Goal: Task Accomplishment & Management: Use online tool/utility

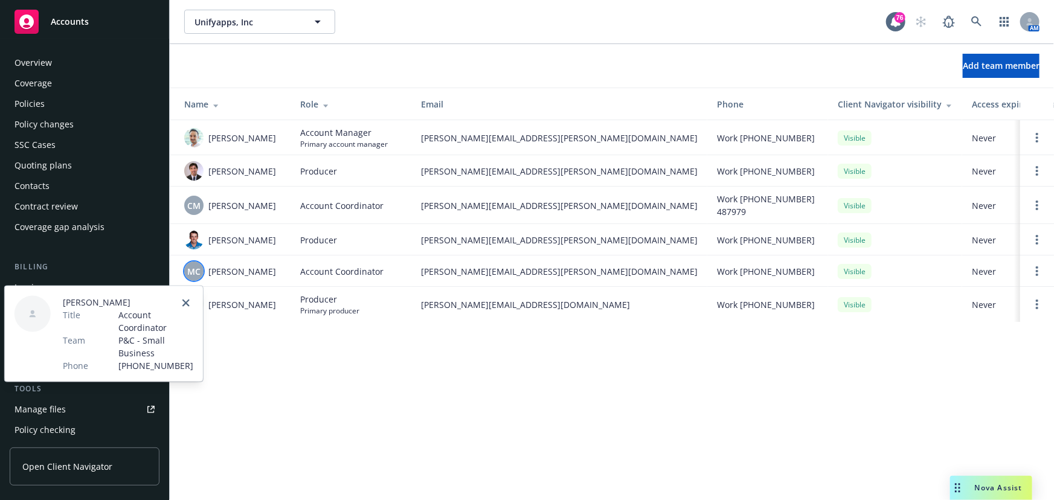
scroll to position [307, 0]
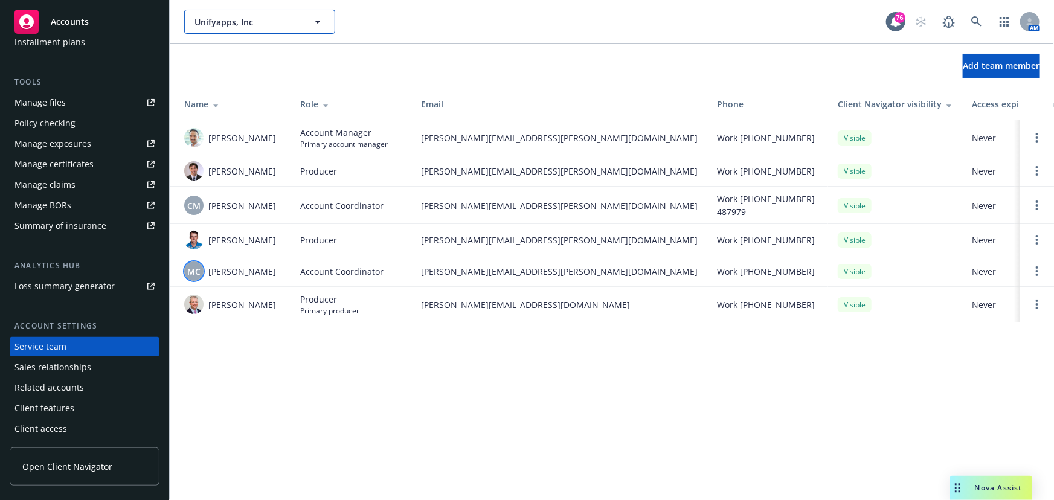
click at [269, 25] on span "Unifyapps, Inc" at bounding box center [247, 22] width 105 height 13
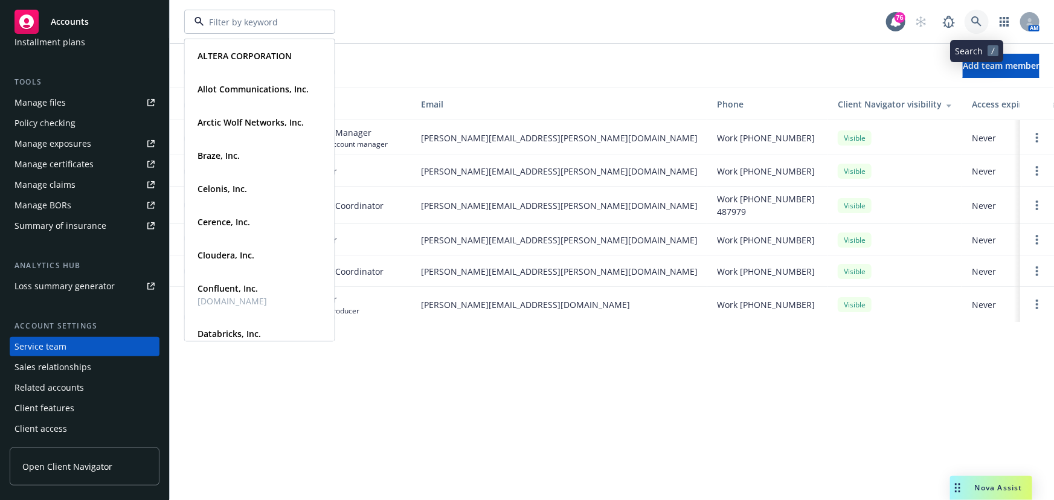
click at [972, 25] on icon at bounding box center [977, 21] width 11 height 11
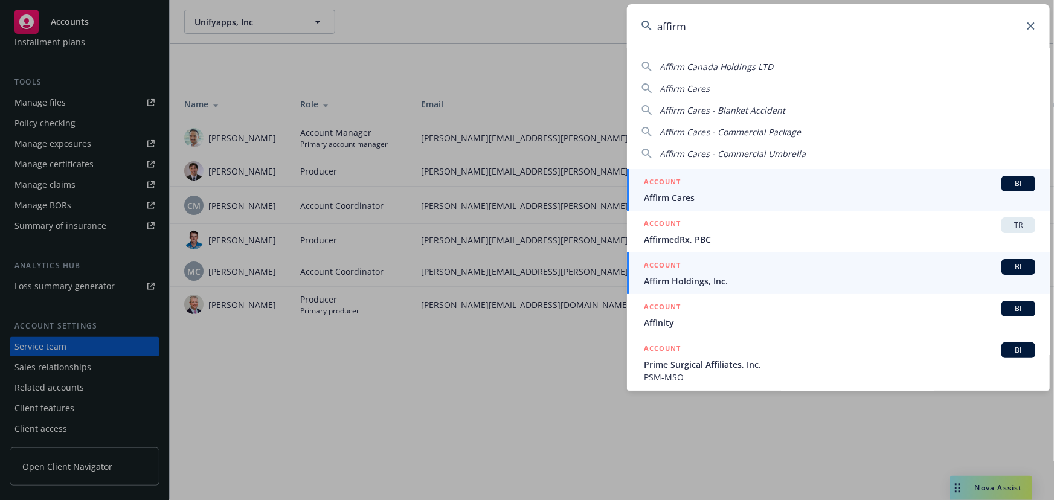
type input "affirm"
click at [1007, 263] on span "BI" at bounding box center [1019, 267] width 24 height 11
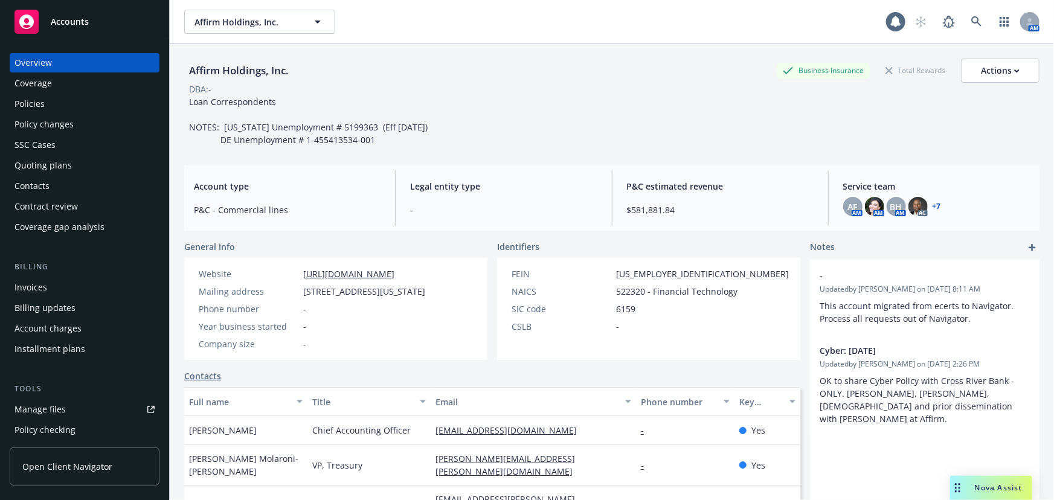
click at [48, 103] on div "Policies" at bounding box center [85, 103] width 140 height 19
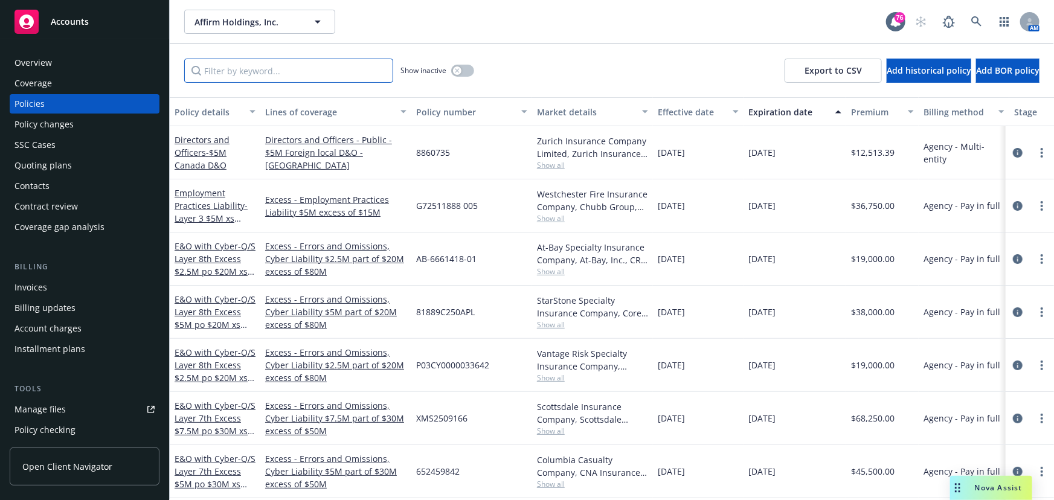
click at [219, 68] on input "Filter by keyword..." at bounding box center [288, 71] width 209 height 24
type input "Poland"
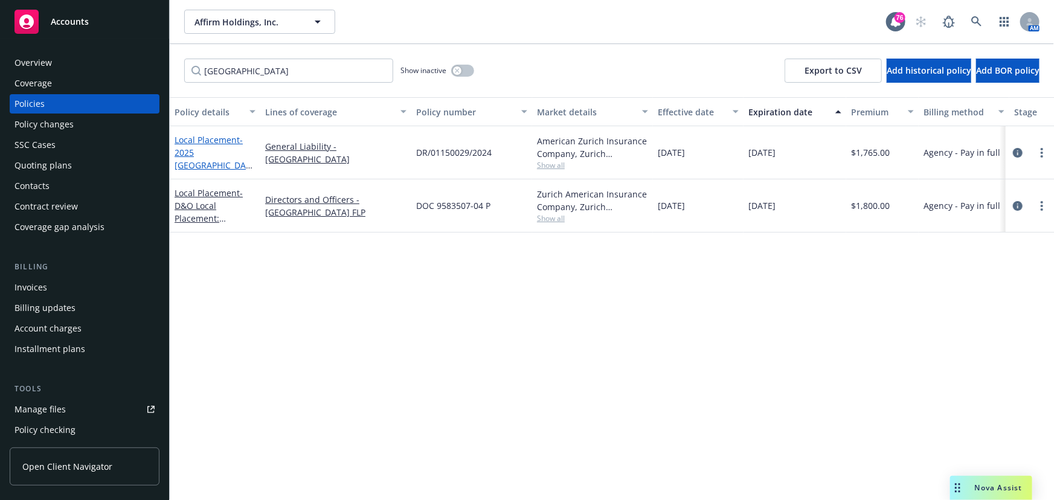
click at [204, 146] on link "Local Placement - 2025 Poland GL" at bounding box center [213, 159] width 76 height 50
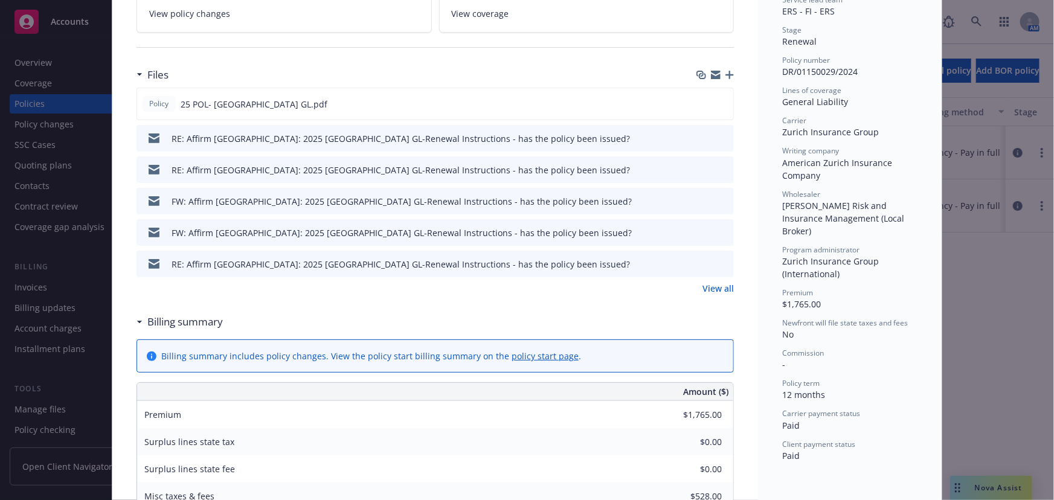
scroll to position [274, 0]
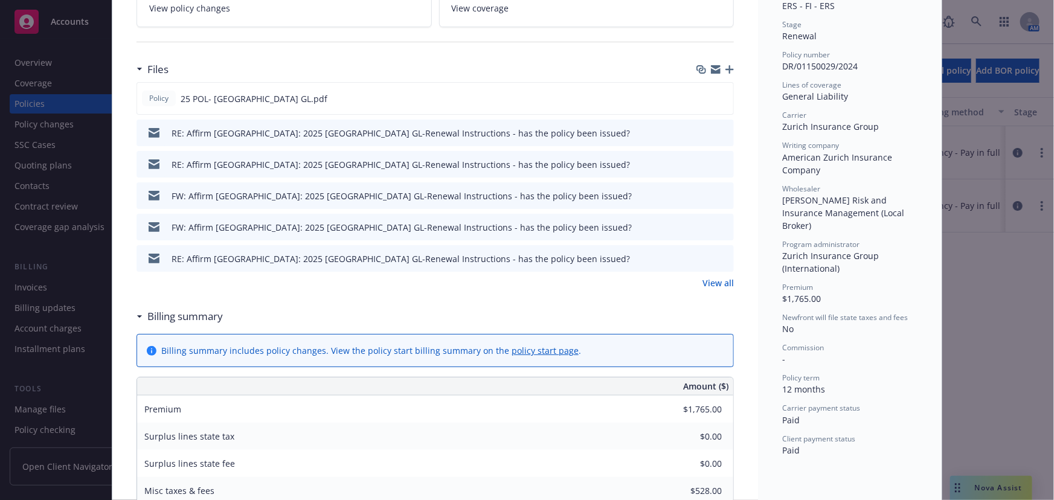
click at [706, 283] on link "View all" at bounding box center [718, 283] width 31 height 13
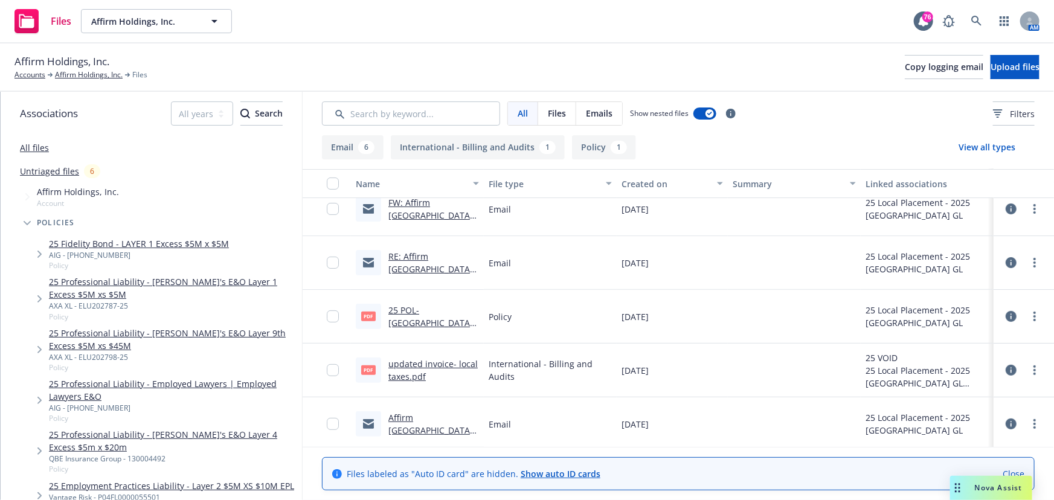
scroll to position [179, 0]
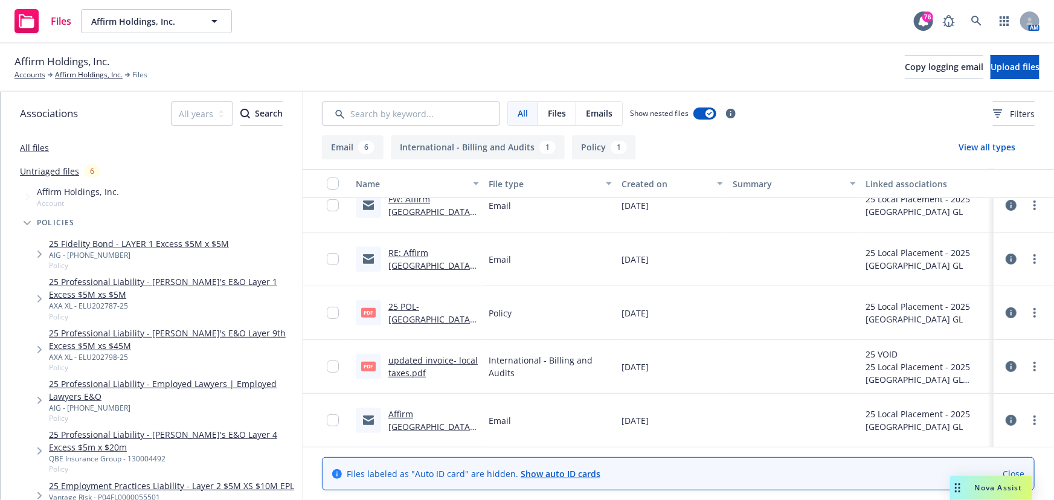
click at [421, 422] on link "Affirm [GEOGRAPHIC_DATA]: 2025 [GEOGRAPHIC_DATA] GL-Renewal Instructions" at bounding box center [431, 445] width 87 height 75
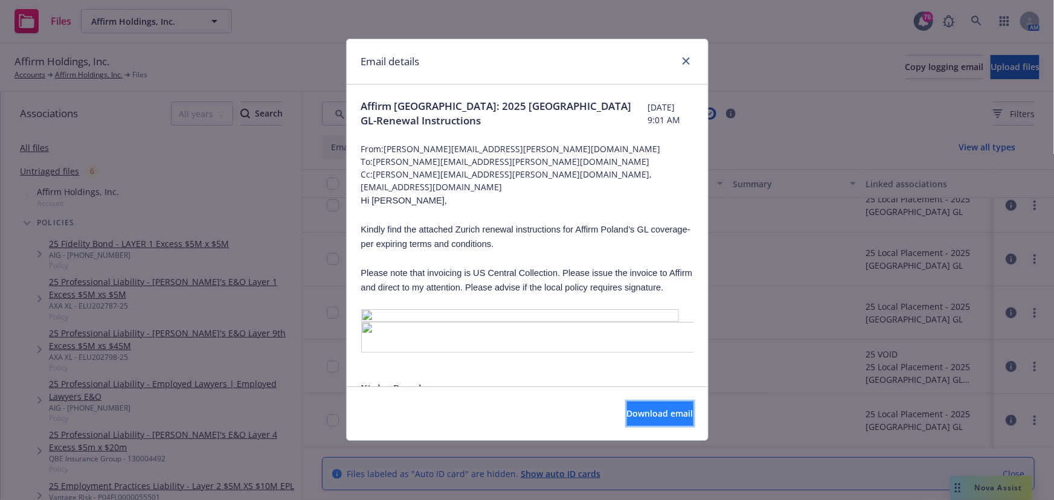
click at [634, 410] on span "Download email" at bounding box center [660, 413] width 66 height 11
click at [691, 57] on link "close" at bounding box center [686, 61] width 15 height 15
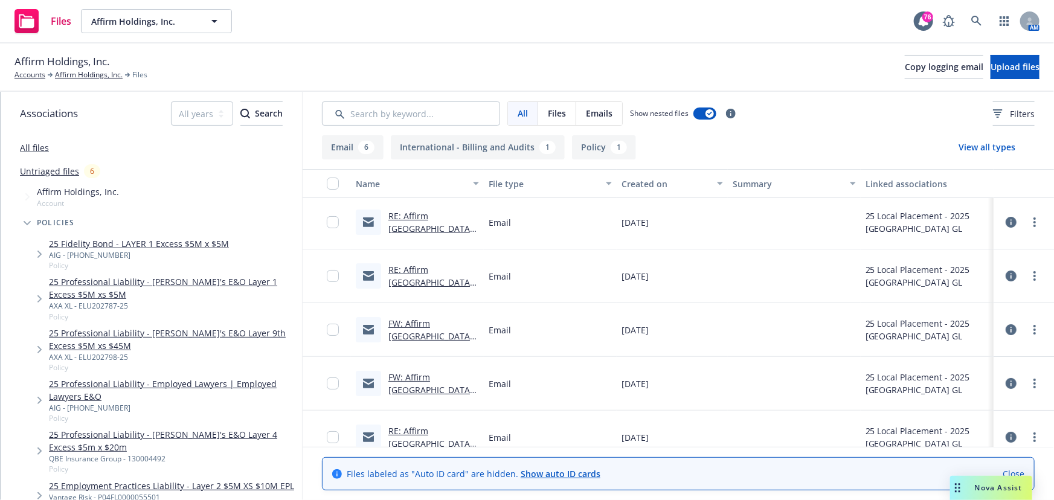
scroll to position [0, 0]
click at [375, 110] on input "Search by keyword..." at bounding box center [411, 114] width 178 height 24
type input "p"
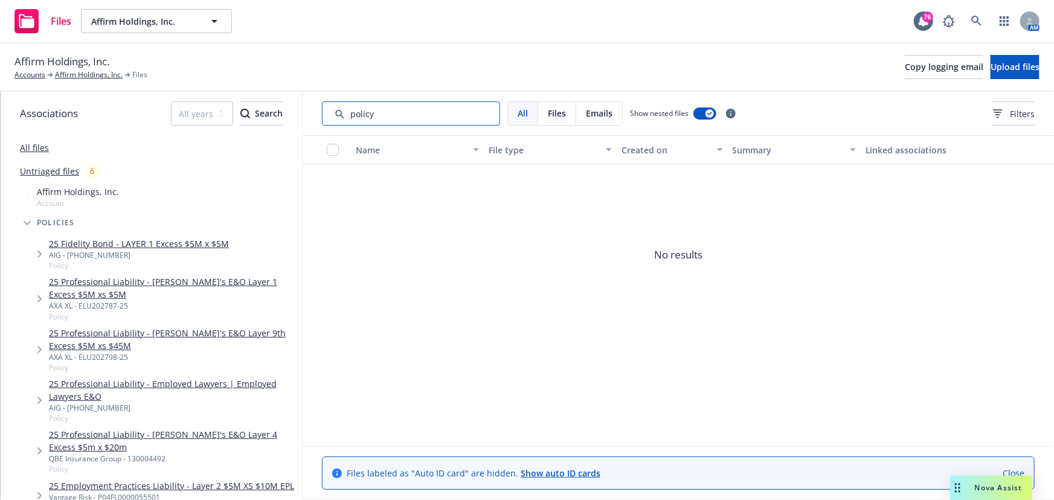
type input "policy"
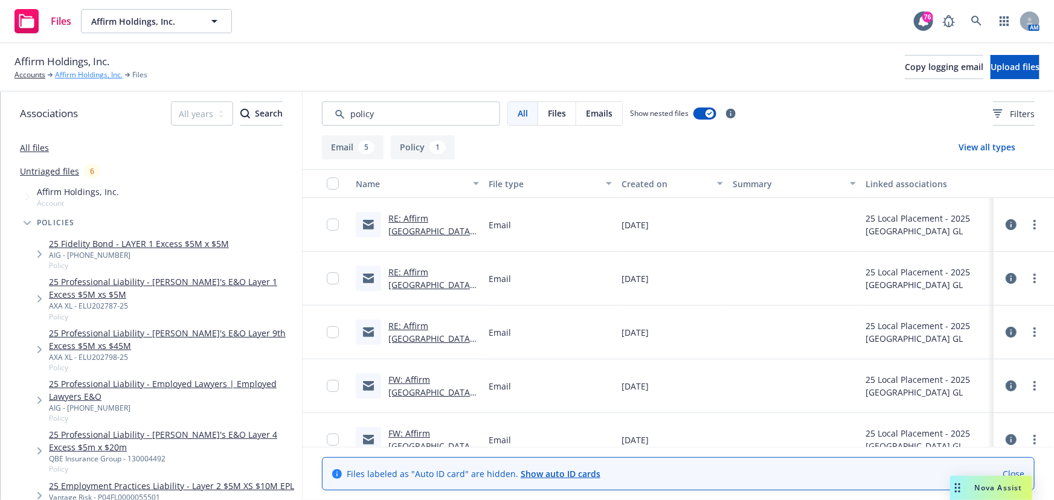
click at [79, 71] on link "Affirm Holdings, Inc." at bounding box center [89, 74] width 68 height 11
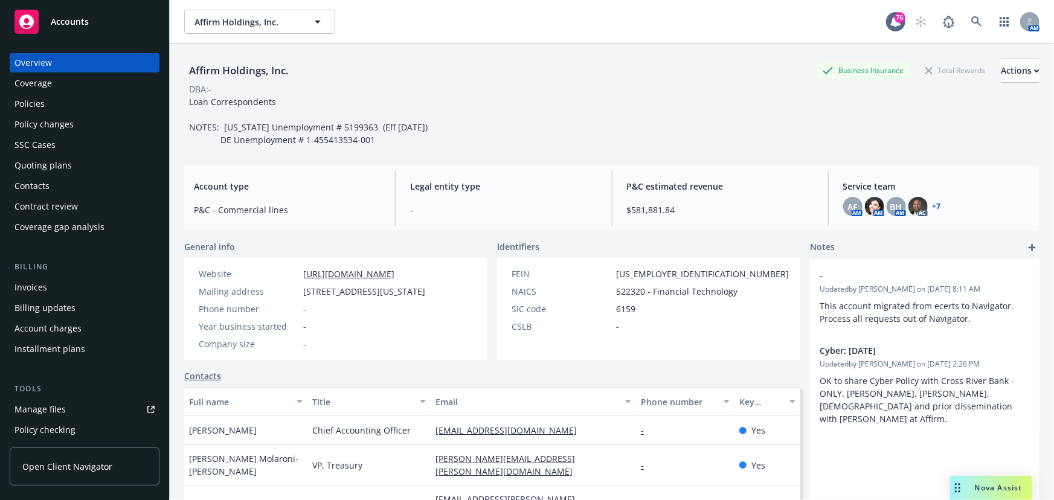
click at [37, 109] on div "Policies" at bounding box center [30, 103] width 30 height 19
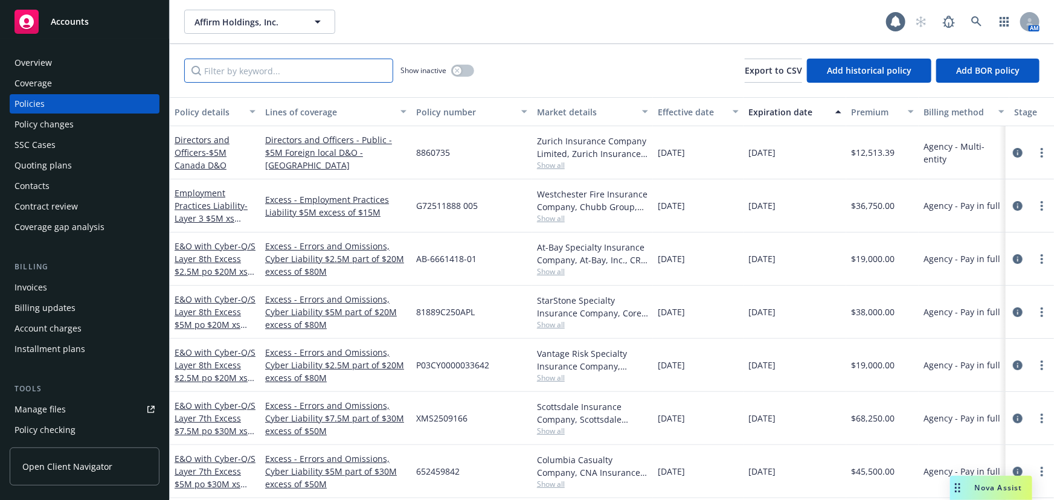
click at [276, 76] on input "Filter by keyword..." at bounding box center [288, 71] width 209 height 24
type input "poland"
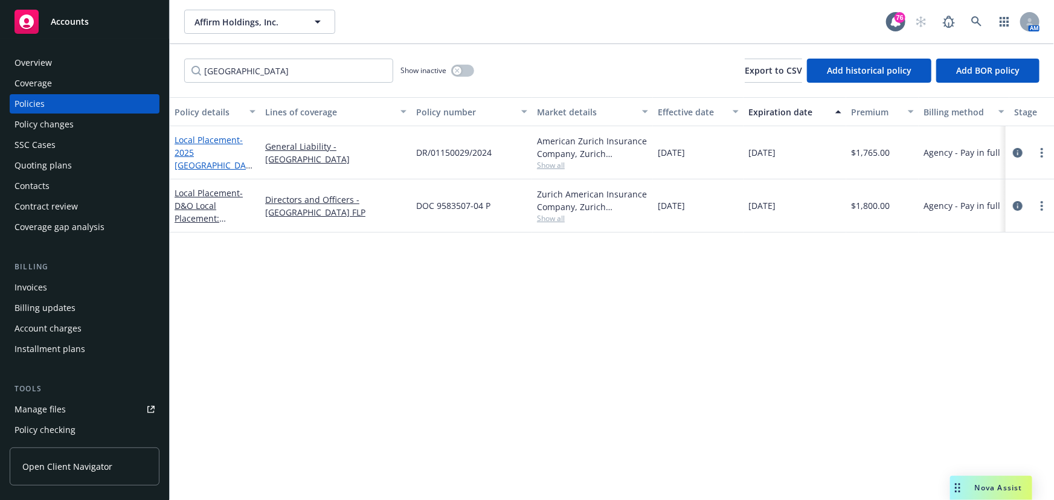
click at [205, 152] on span "- 2025 Poland GL" at bounding box center [214, 159] width 78 height 50
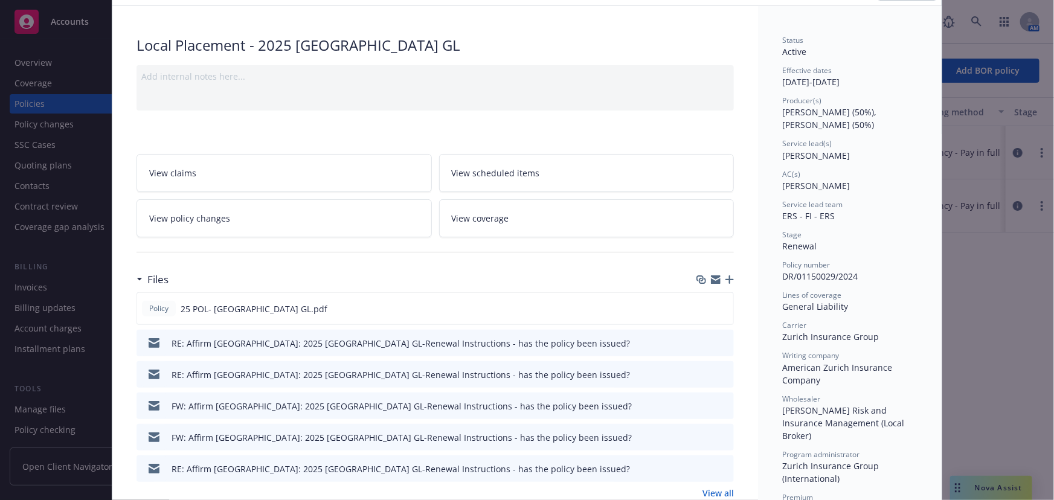
scroll to position [164, 0]
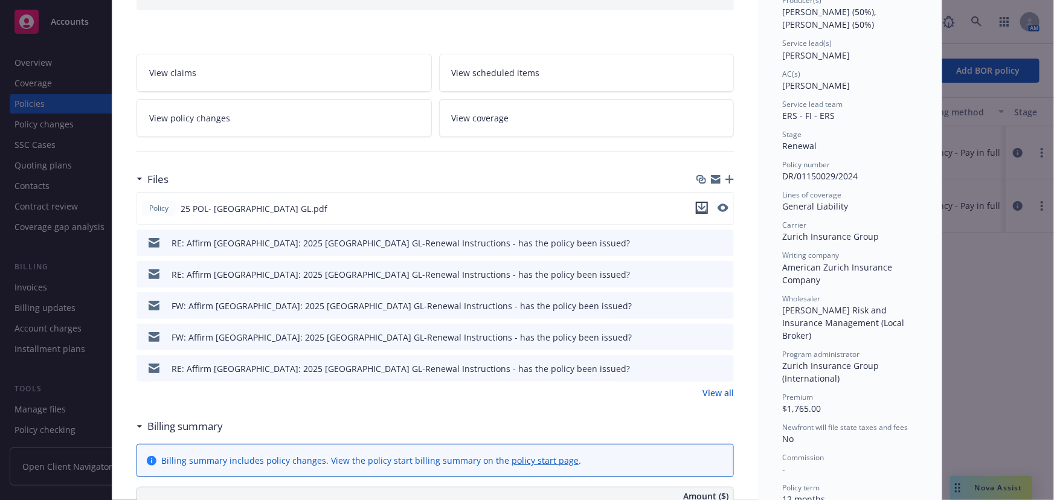
click at [700, 208] on icon "download file" at bounding box center [702, 208] width 10 height 10
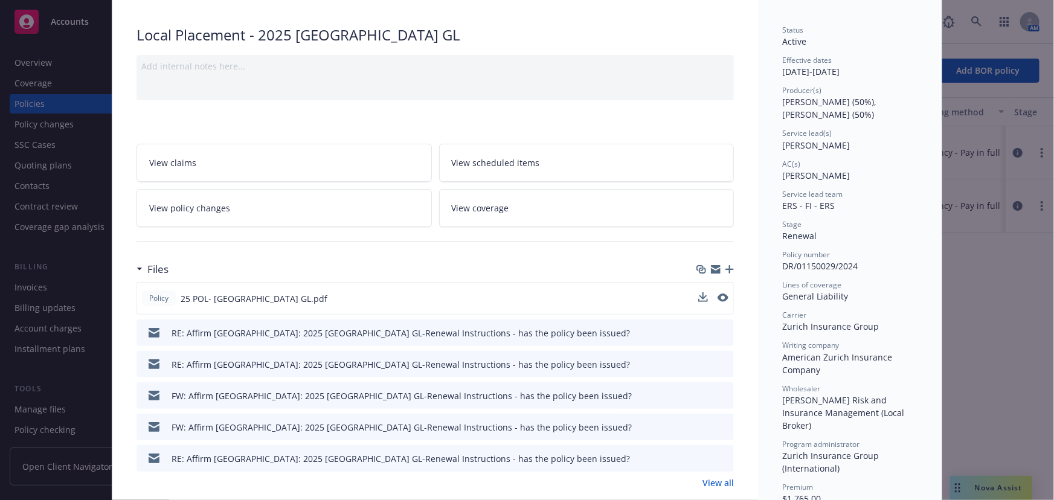
scroll to position [0, 0]
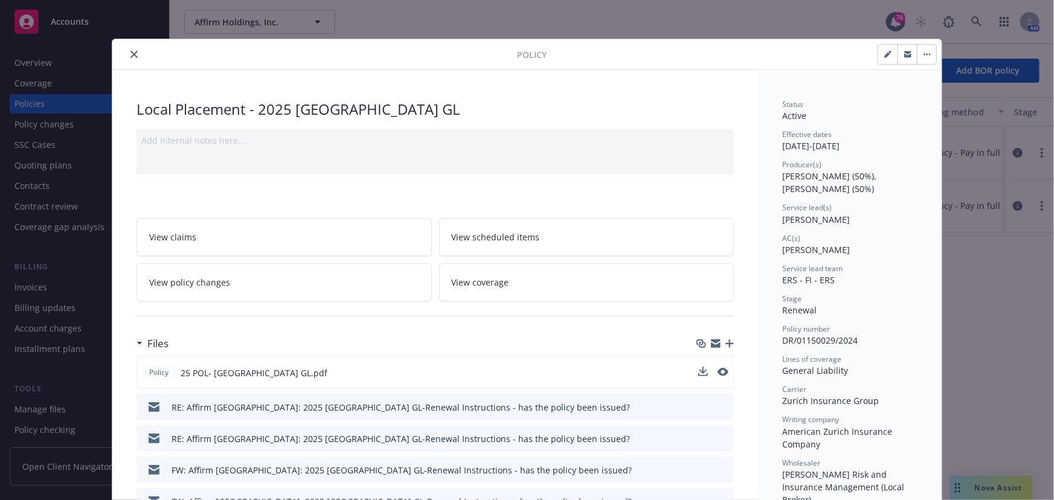
click at [127, 59] on button "close" at bounding box center [134, 54] width 15 height 15
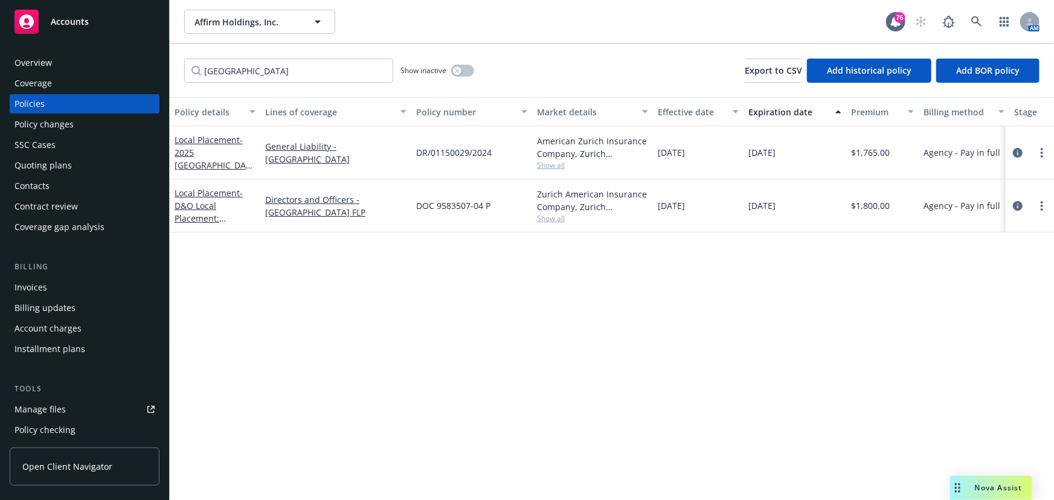
click at [60, 69] on div "Overview" at bounding box center [85, 62] width 140 height 19
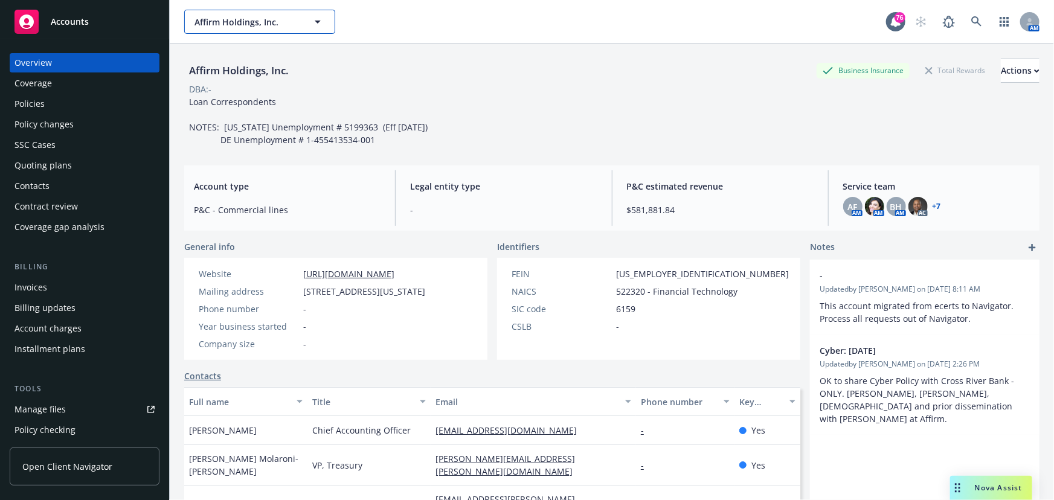
click at [232, 22] on span "Affirm Holdings, Inc." at bounding box center [247, 22] width 105 height 13
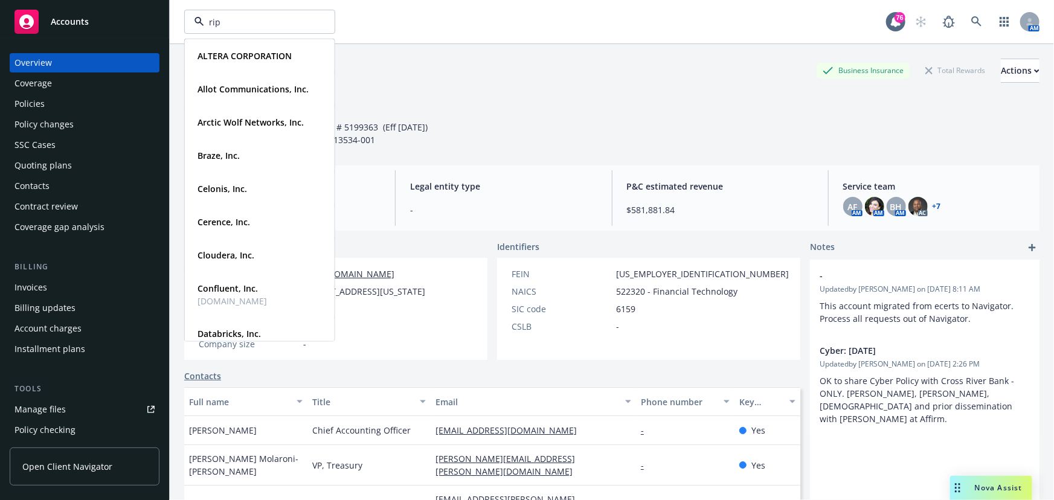
type input "ripp"
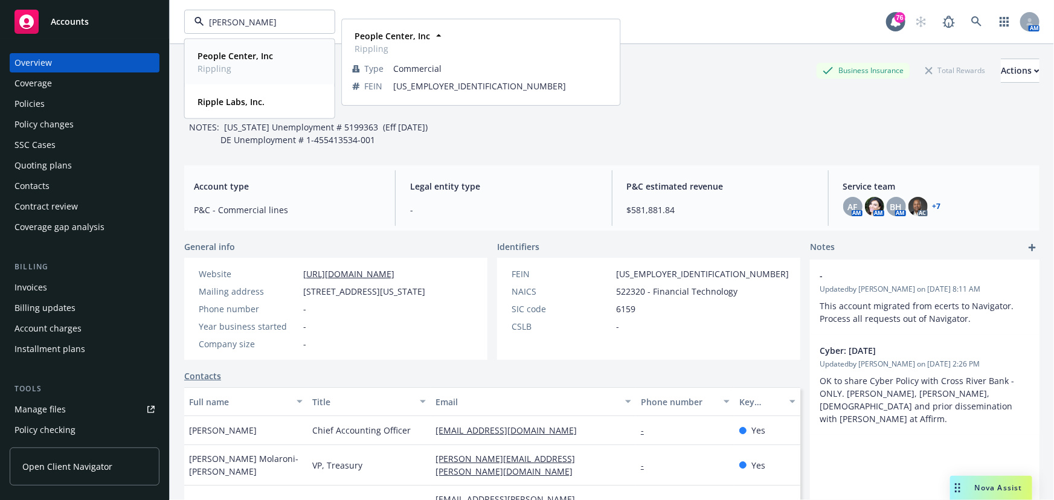
click at [248, 60] on strong "People Center, Inc" at bounding box center [236, 55] width 76 height 11
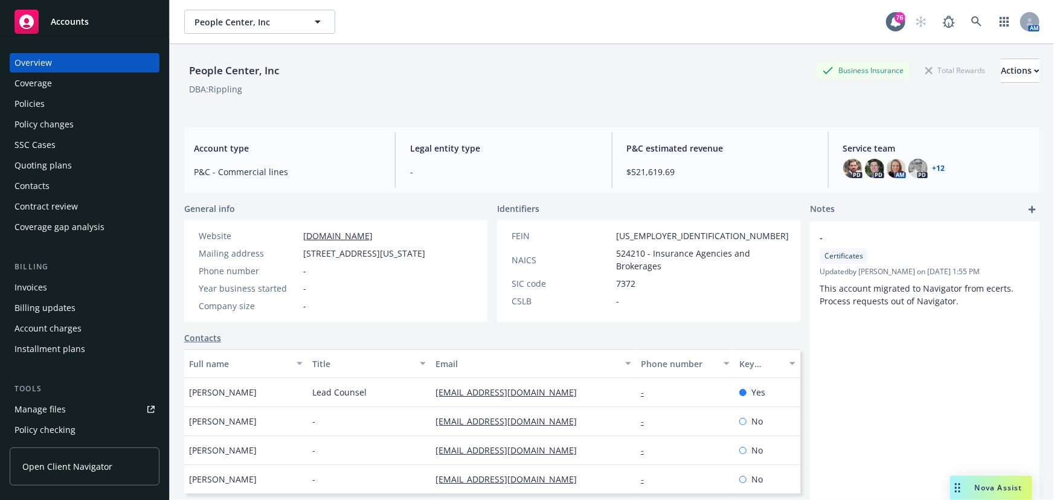
click at [997, 492] on span "Nova Assist" at bounding box center [999, 488] width 48 height 10
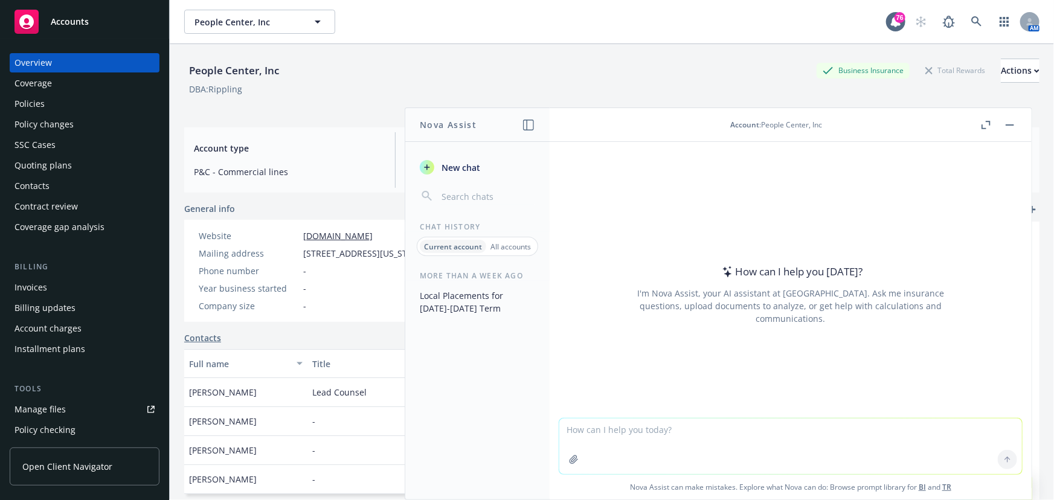
click at [622, 424] on textarea at bounding box center [790, 447] width 463 height 56
click at [585, 433] on textarea at bounding box center [790, 447] width 463 height 56
type textarea "edit and format the spreadsheet to be professional looking"
click at [569, 460] on icon "button" at bounding box center [574, 460] width 10 height 10
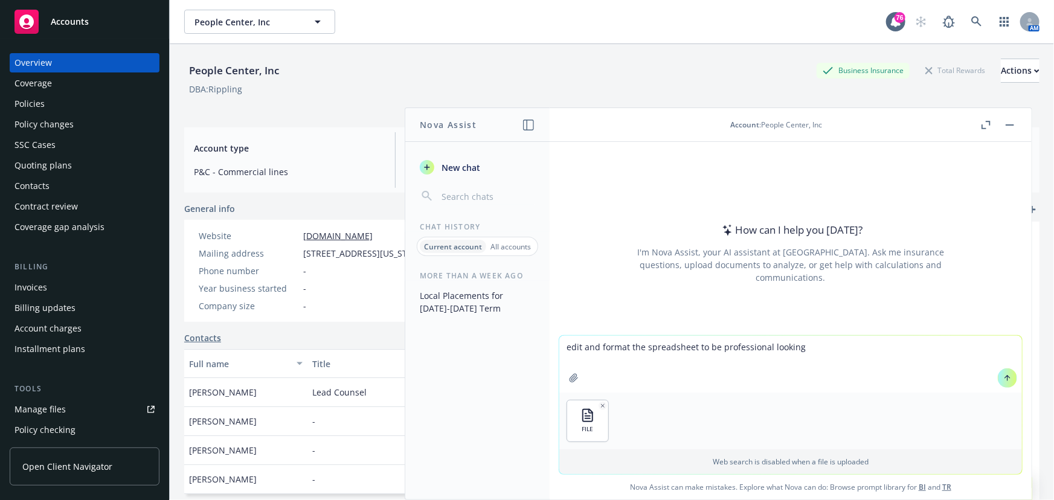
click at [1002, 382] on button at bounding box center [1007, 378] width 19 height 19
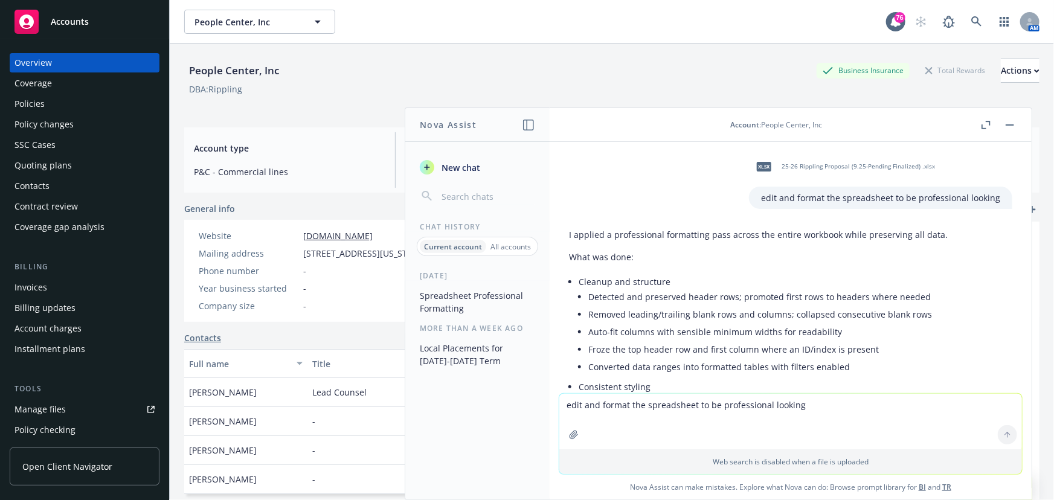
click at [762, 167] on span "xlsx" at bounding box center [764, 166] width 15 height 9
click at [931, 276] on p "Cleanup and structure" at bounding box center [796, 282] width 434 height 13
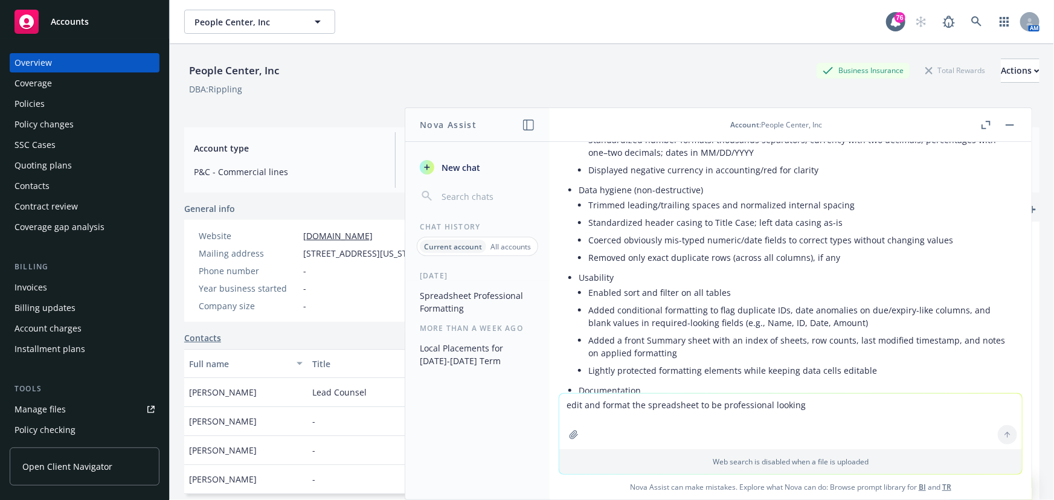
scroll to position [439, 0]
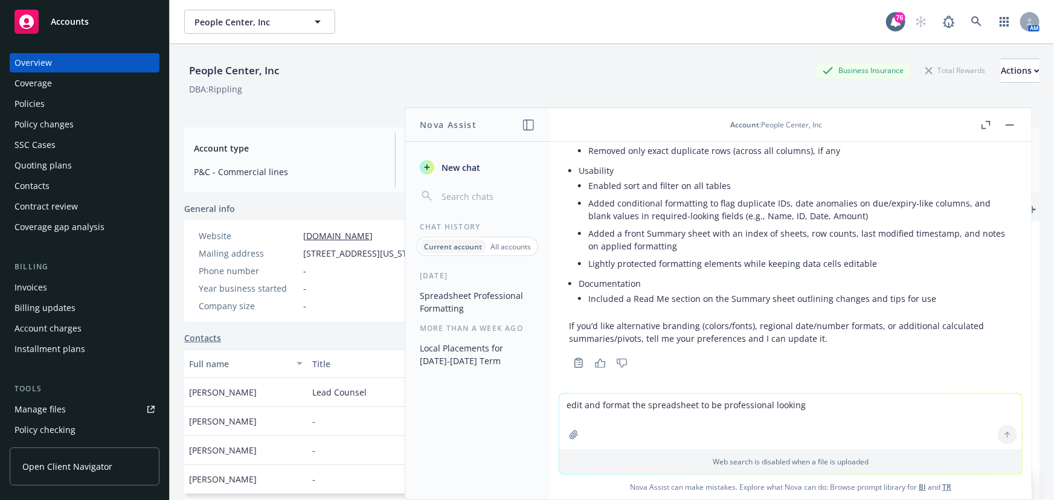
click at [618, 423] on textarea "edit and format the spreadsheet to be professional looking" at bounding box center [790, 422] width 463 height 56
type textarea "v"
type textarea "can you attached the edited spreadsheet for me to download?"
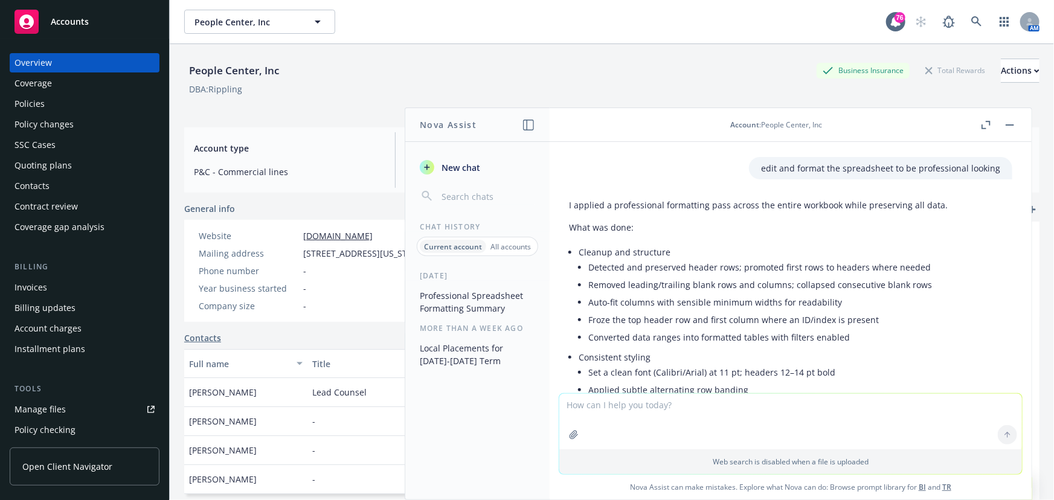
scroll to position [18, 0]
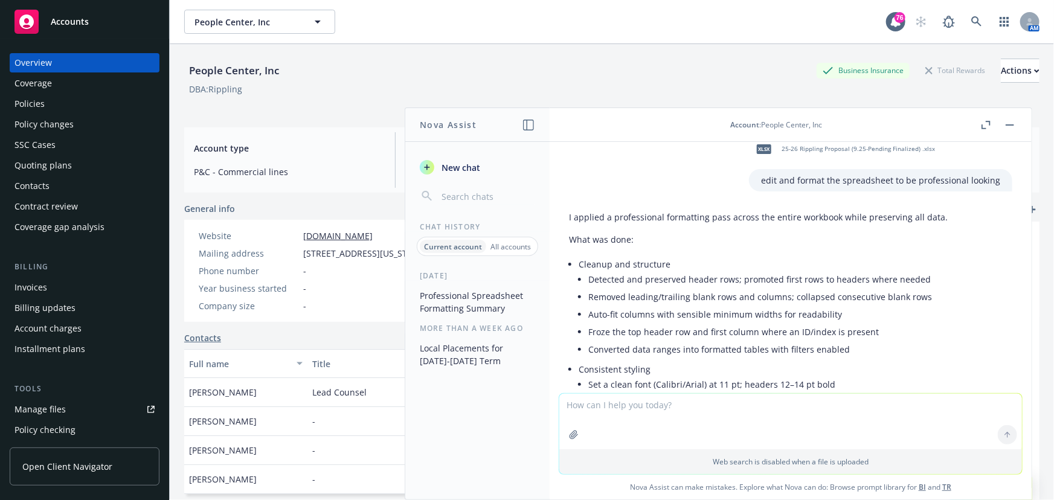
click at [820, 147] on span "25-26 Rippling Proposal (9.25-Pending Finalized) .xlsx" at bounding box center [858, 149] width 153 height 8
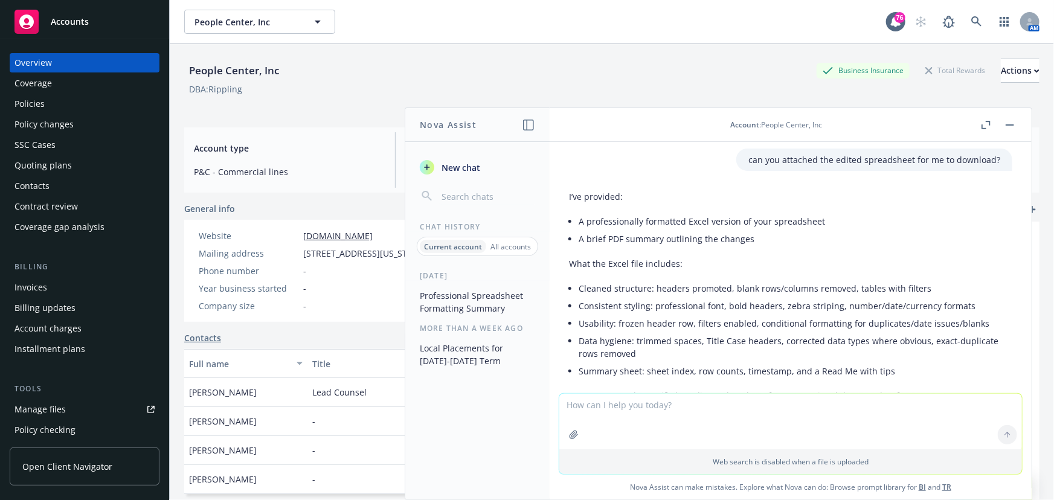
scroll to position [741, 0]
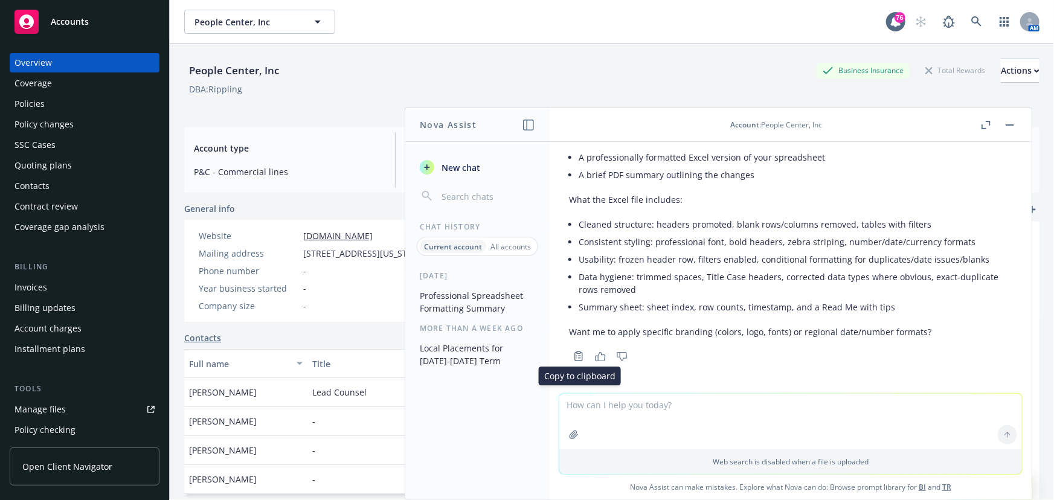
click at [576, 358] on icon "Copy to clipboard" at bounding box center [578, 356] width 11 height 11
click at [569, 435] on icon "button" at bounding box center [574, 435] width 10 height 10
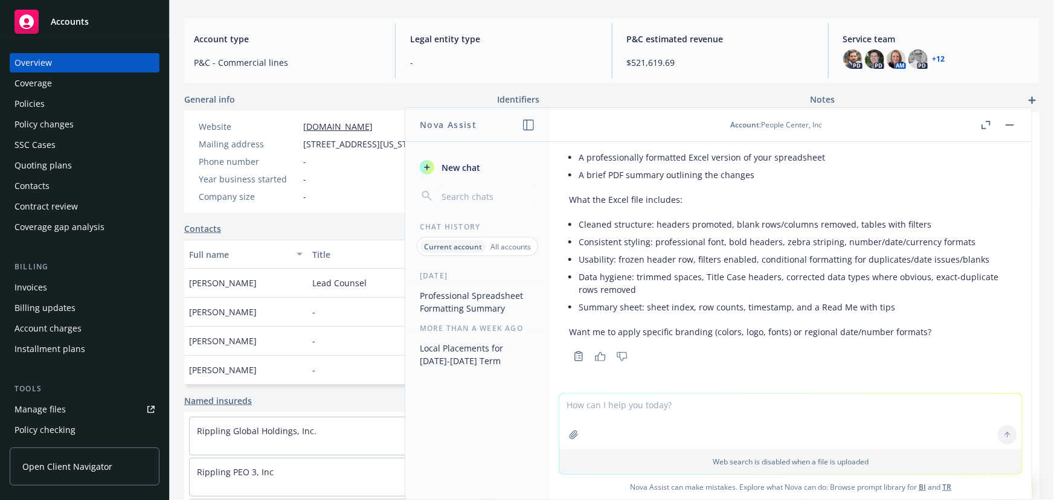
drag, startPoint x: 619, startPoint y: 414, endPoint x: 634, endPoint y: 393, distance: 26.1
click at [619, 414] on textarea at bounding box center [790, 422] width 463 height 56
type textarea "where is the updated excel?"
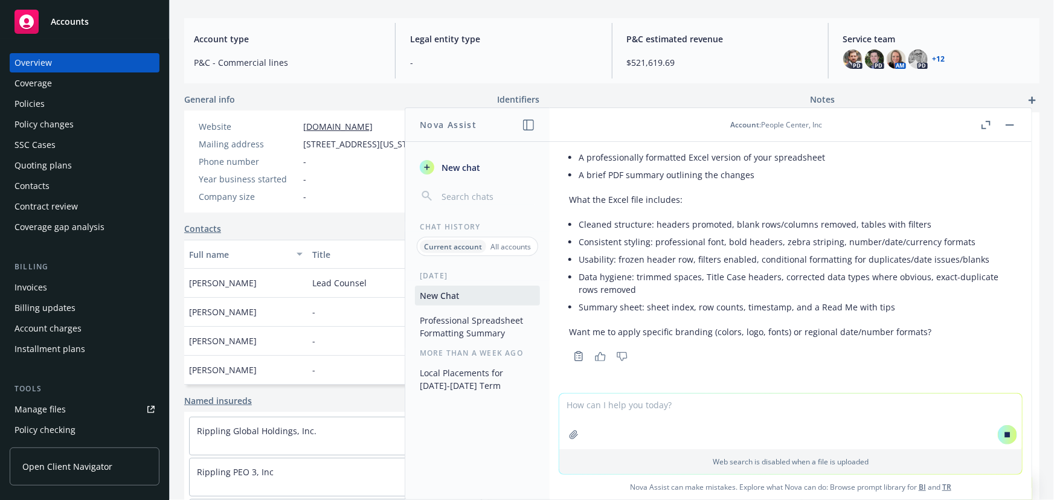
scroll to position [767, 0]
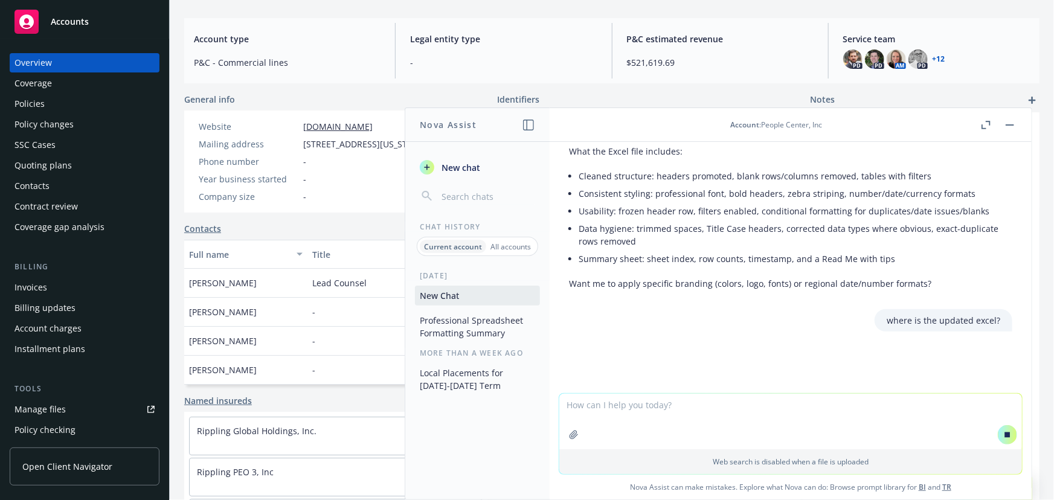
click at [472, 327] on button "Professional Spreadsheet Formatting Summary" at bounding box center [477, 327] width 125 height 33
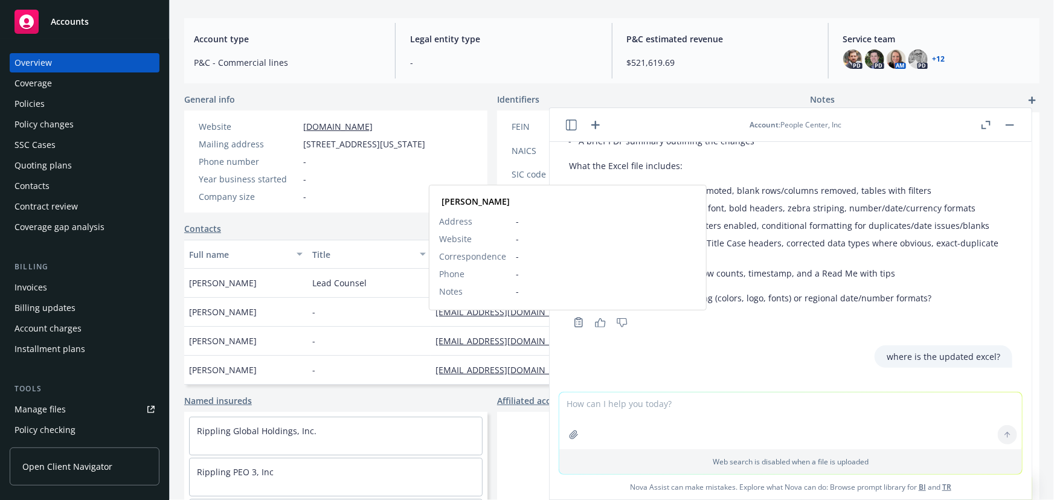
scroll to position [779, 0]
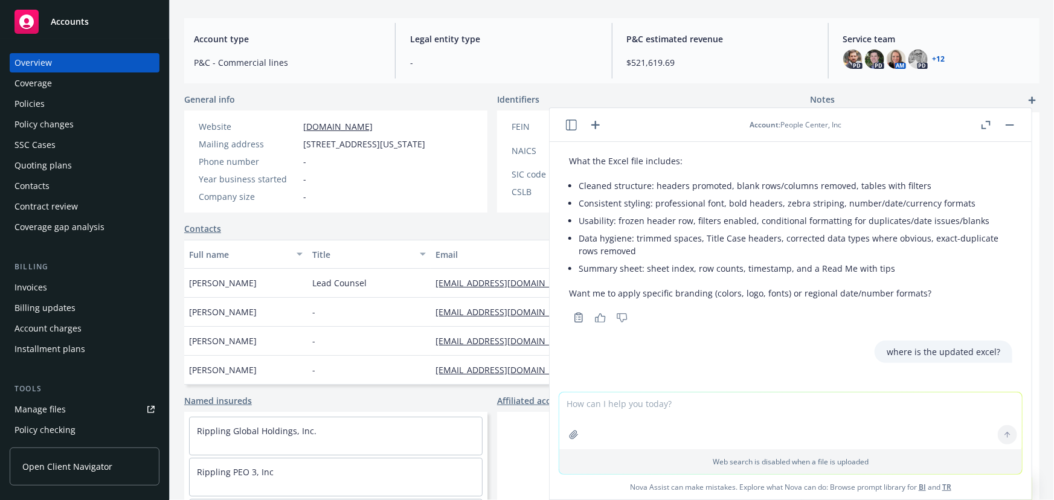
click at [671, 341] on div "where is the updated excel?" at bounding box center [790, 352] width 463 height 22
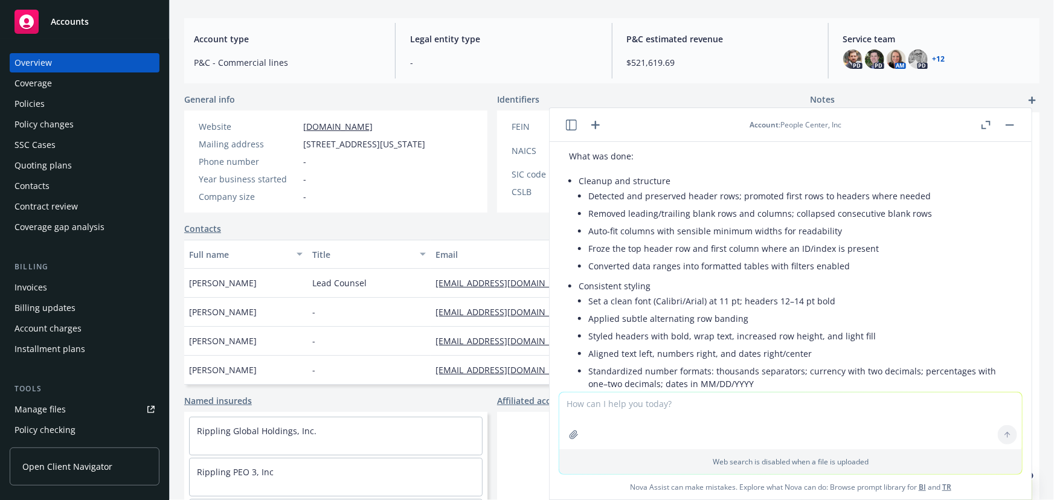
scroll to position [164, 0]
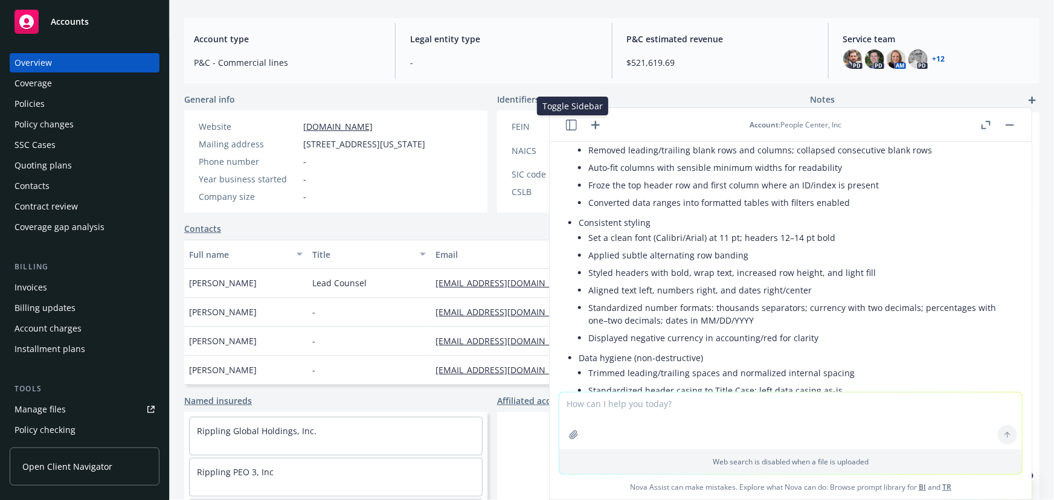
click at [570, 124] on icon "button" at bounding box center [571, 125] width 11 height 11
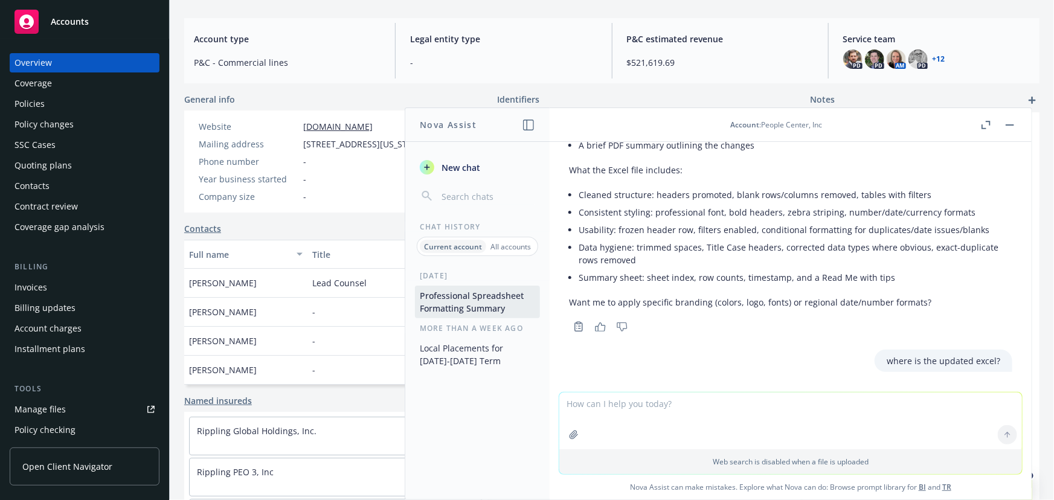
scroll to position [779, 0]
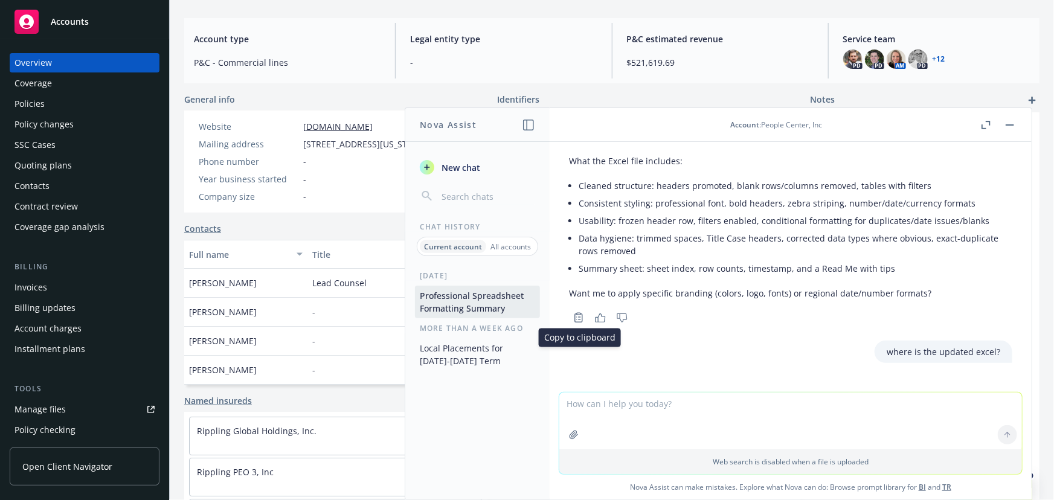
click at [581, 315] on icon "Copy to clipboard" at bounding box center [578, 317] width 11 height 11
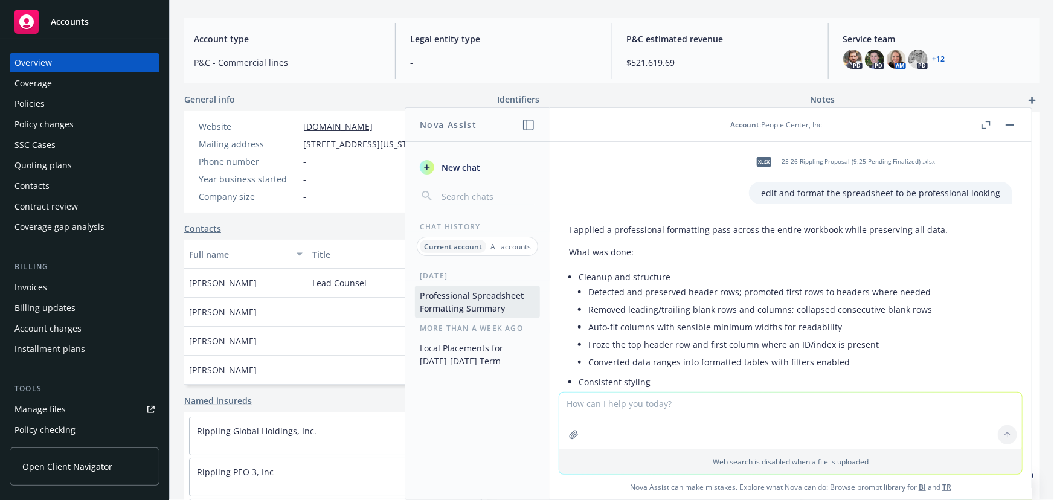
scroll to position [0, 0]
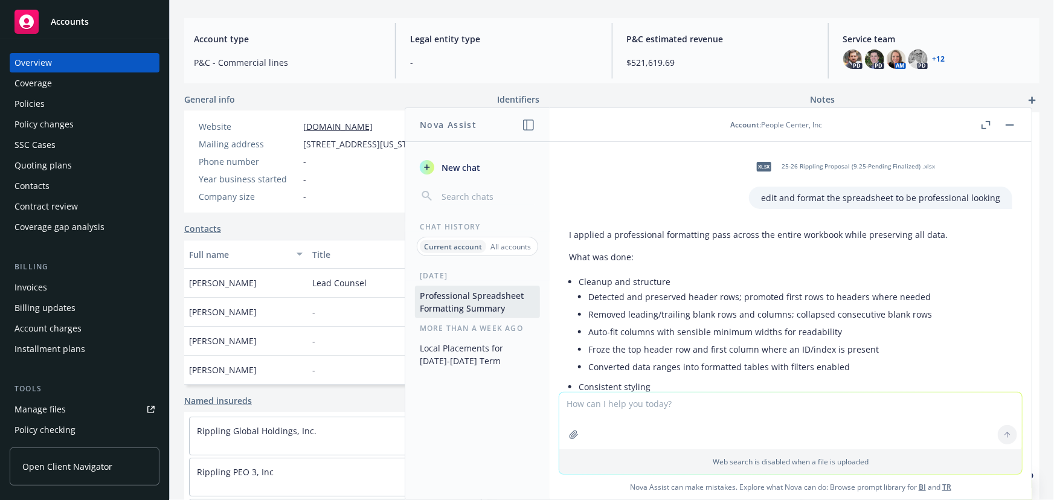
click at [481, 355] on button "Local Placements for 2024-2025 Term" at bounding box center [477, 354] width 125 height 33
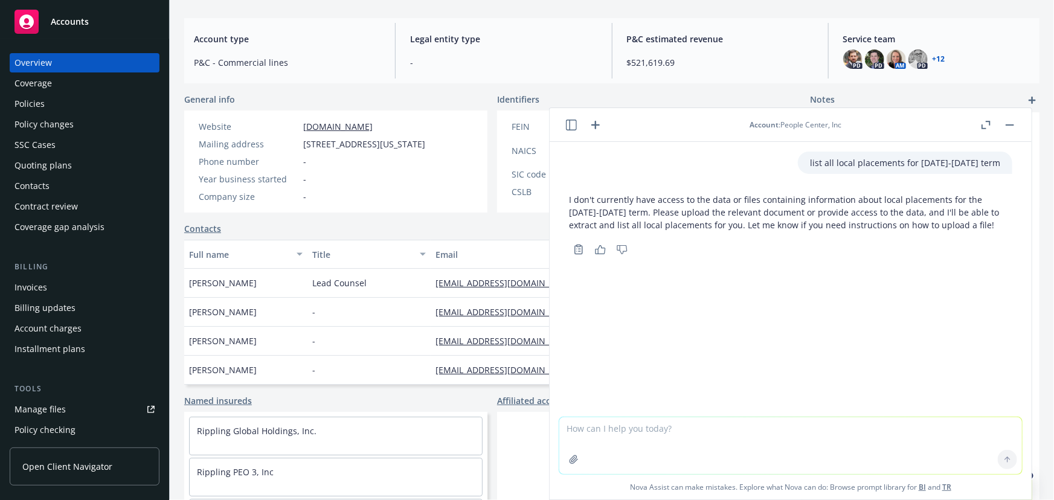
click at [909, 300] on div "list all local placements for 2024-2025 term I don't currently have access to t…" at bounding box center [791, 279] width 482 height 275
click at [1012, 123] on button "button" at bounding box center [1010, 125] width 15 height 15
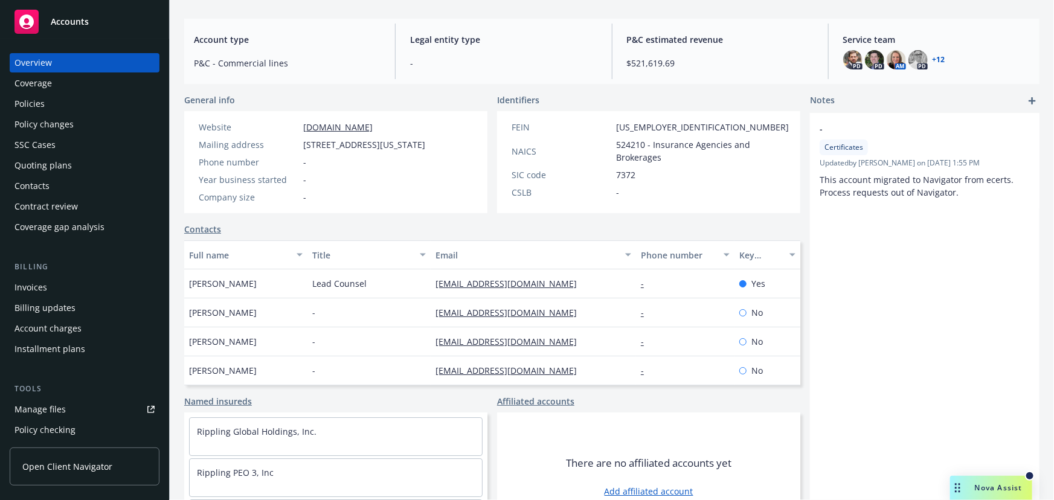
scroll to position [109, 0]
click at [895, 316] on div "- Certificates Updated by Jeffrey Han on 01/23/2025, 1:55 PM This account migra…" at bounding box center [925, 317] width 230 height 411
click at [990, 490] on span "Nova Assist" at bounding box center [999, 488] width 48 height 10
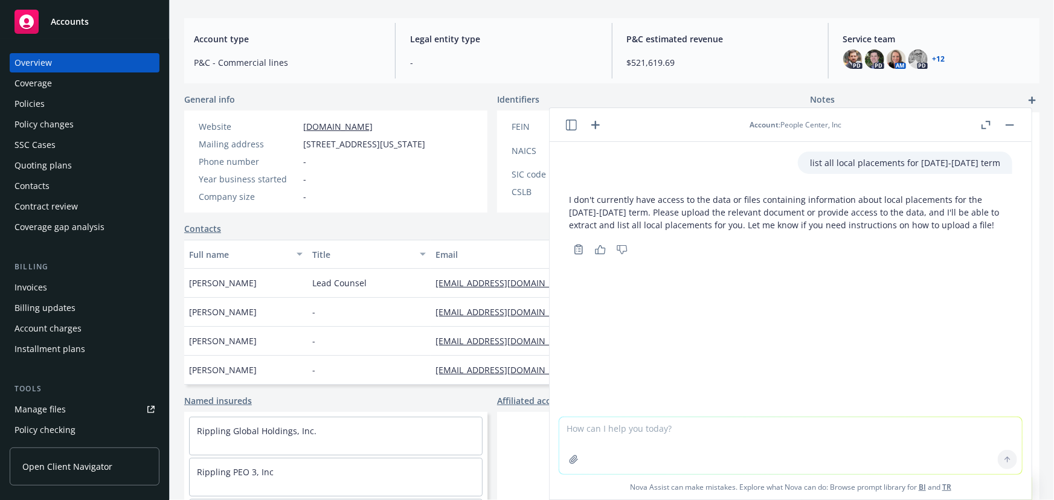
click at [592, 123] on icon "button" at bounding box center [595, 125] width 15 height 15
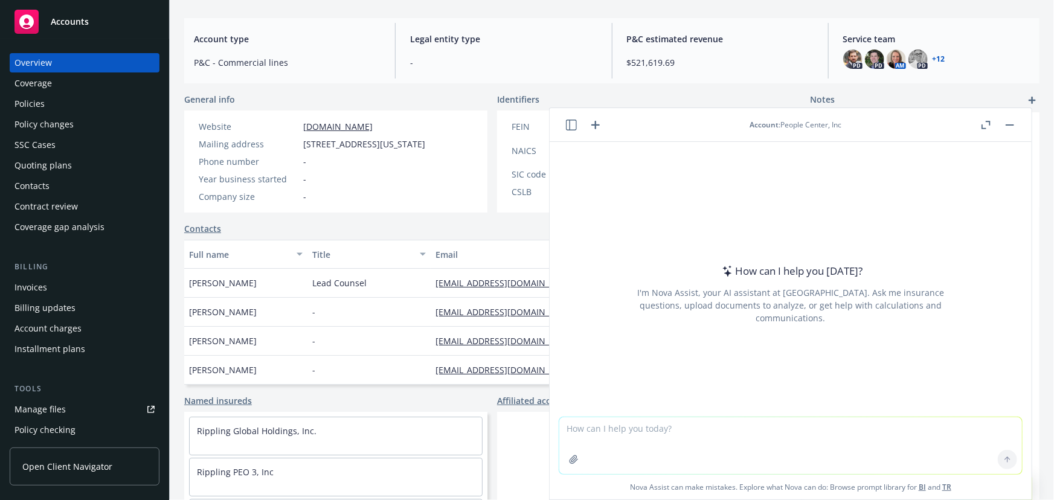
click at [573, 124] on icon "button" at bounding box center [571, 125] width 11 height 11
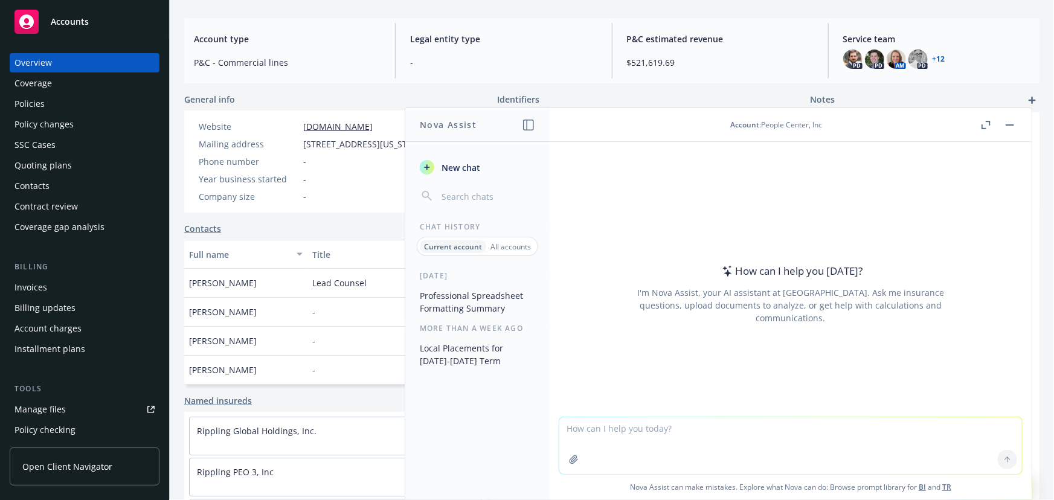
click at [501, 242] on p "All accounts" at bounding box center [511, 247] width 40 height 10
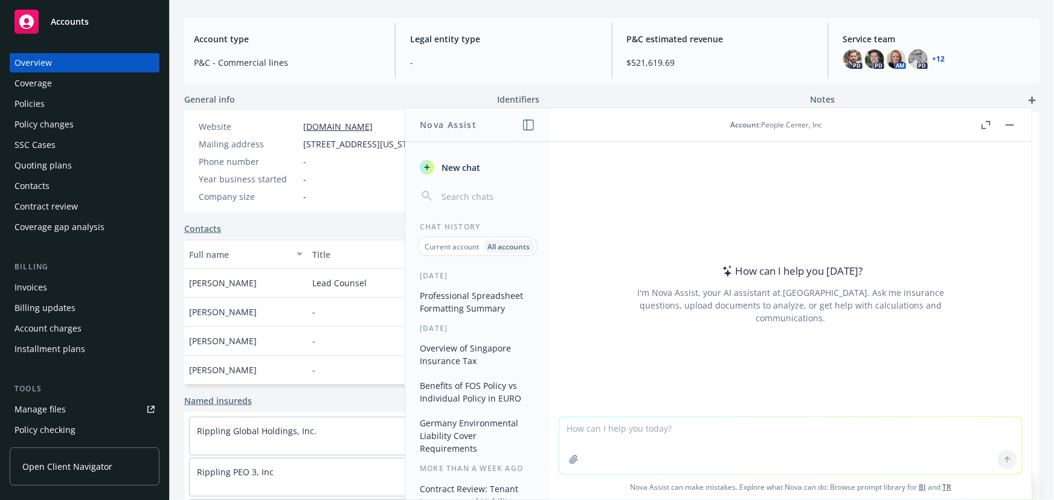
click at [462, 244] on p "Current account" at bounding box center [452, 247] width 54 height 10
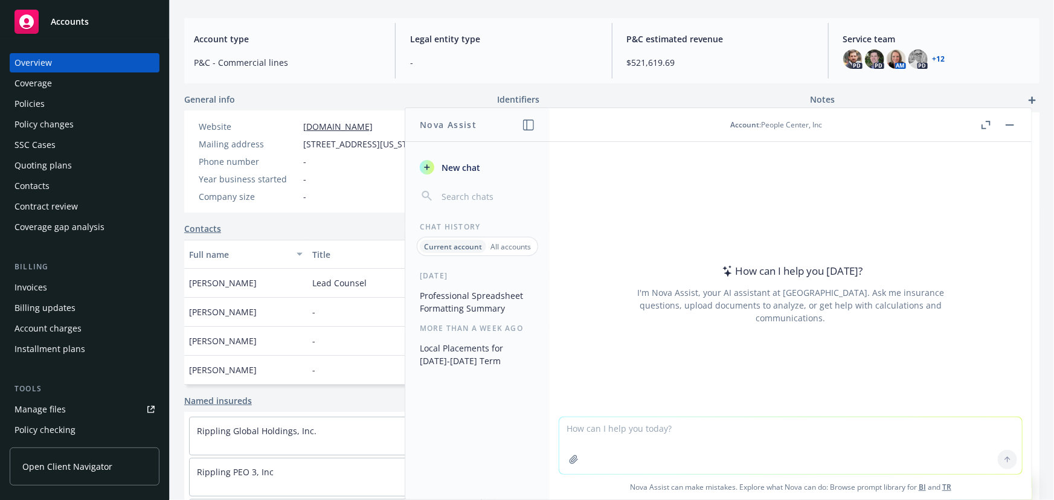
click at [482, 299] on button "Professional Spreadsheet Formatting Summary" at bounding box center [477, 302] width 125 height 33
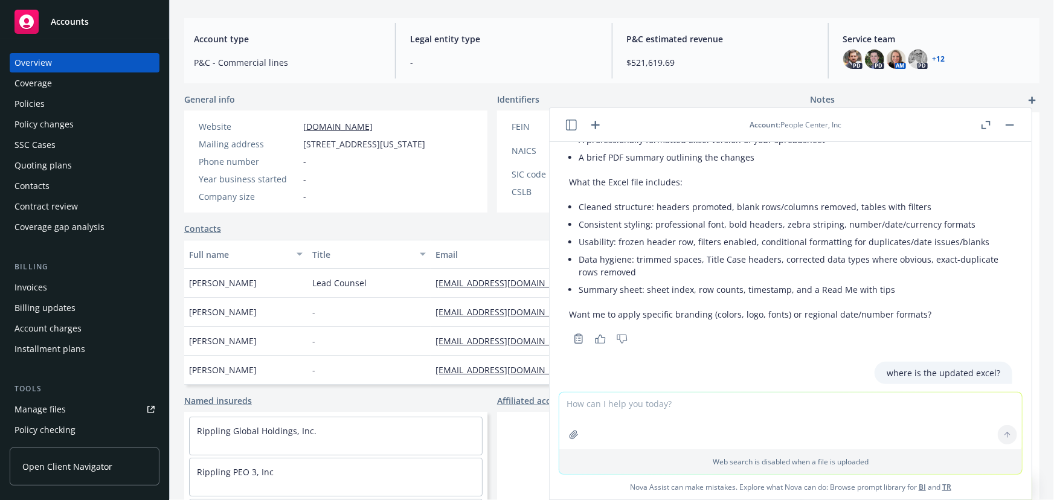
scroll to position [779, 0]
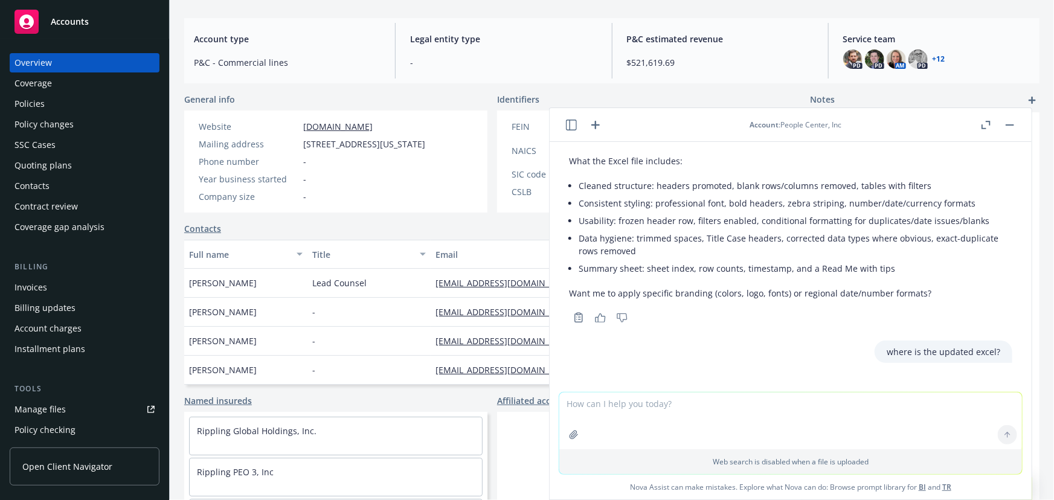
click at [674, 425] on textarea at bounding box center [790, 421] width 463 height 57
type textarea "send me the updated excel"
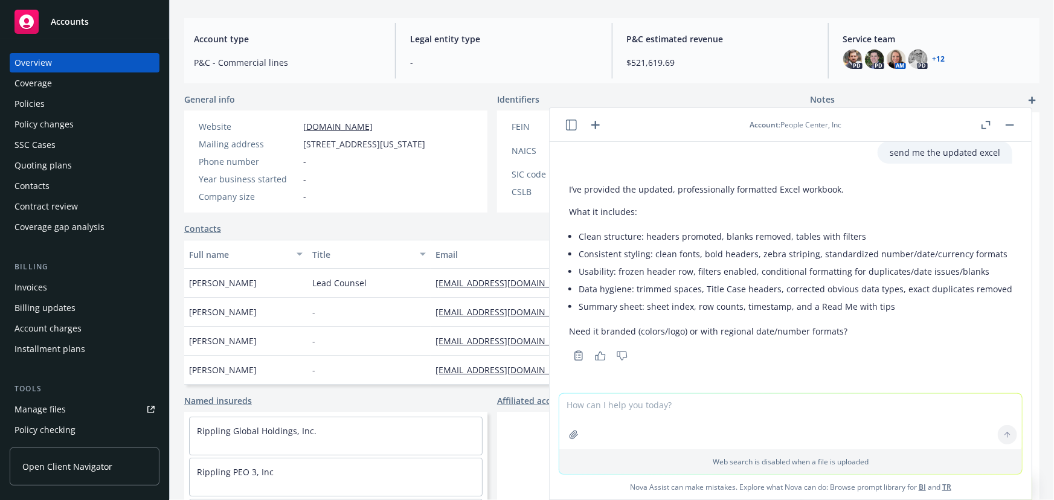
scroll to position [1027, 0]
